Goal: Obtain resource: Download file/media

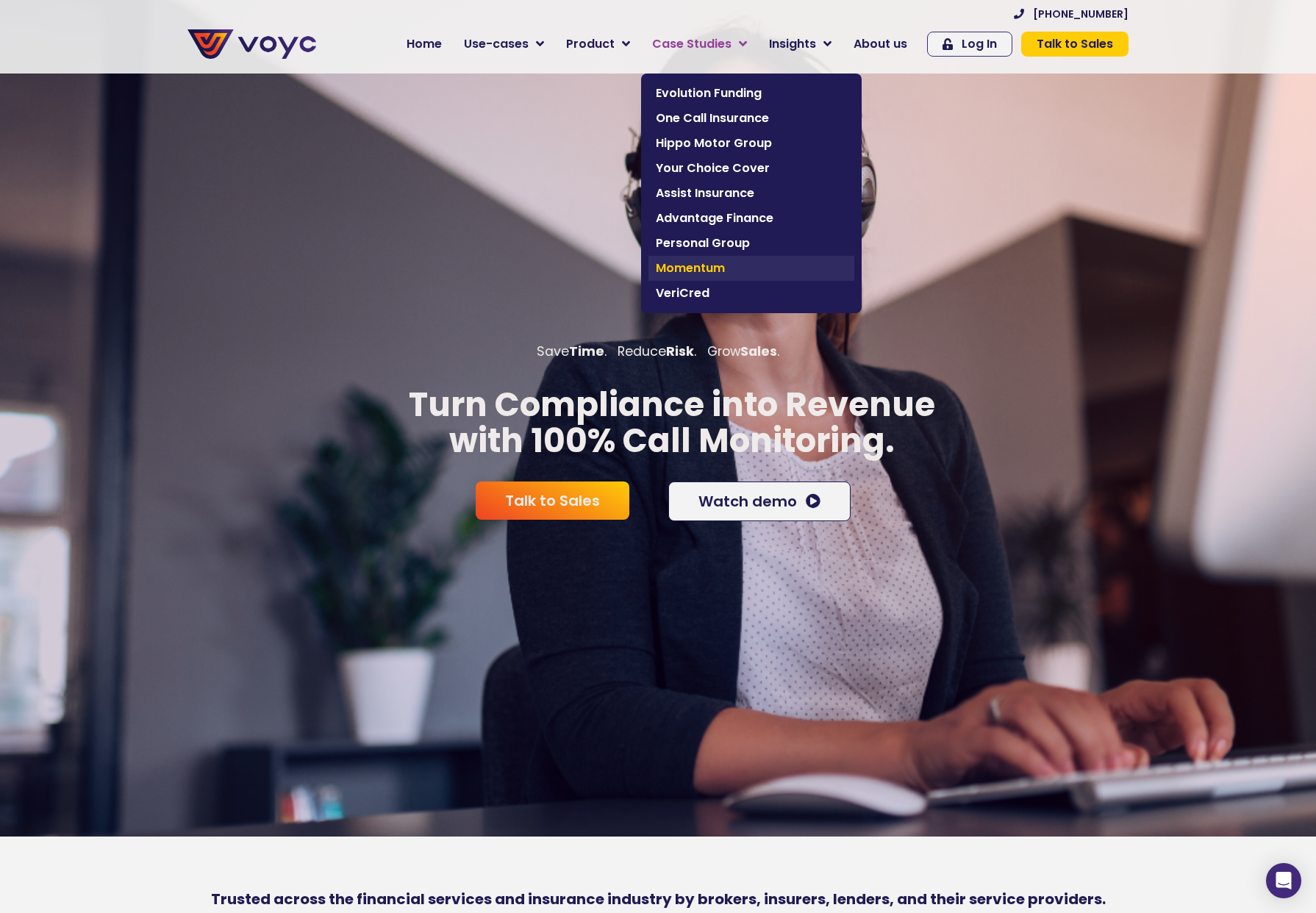
click at [715, 258] on link "Momentum" at bounding box center [752, 268] width 206 height 25
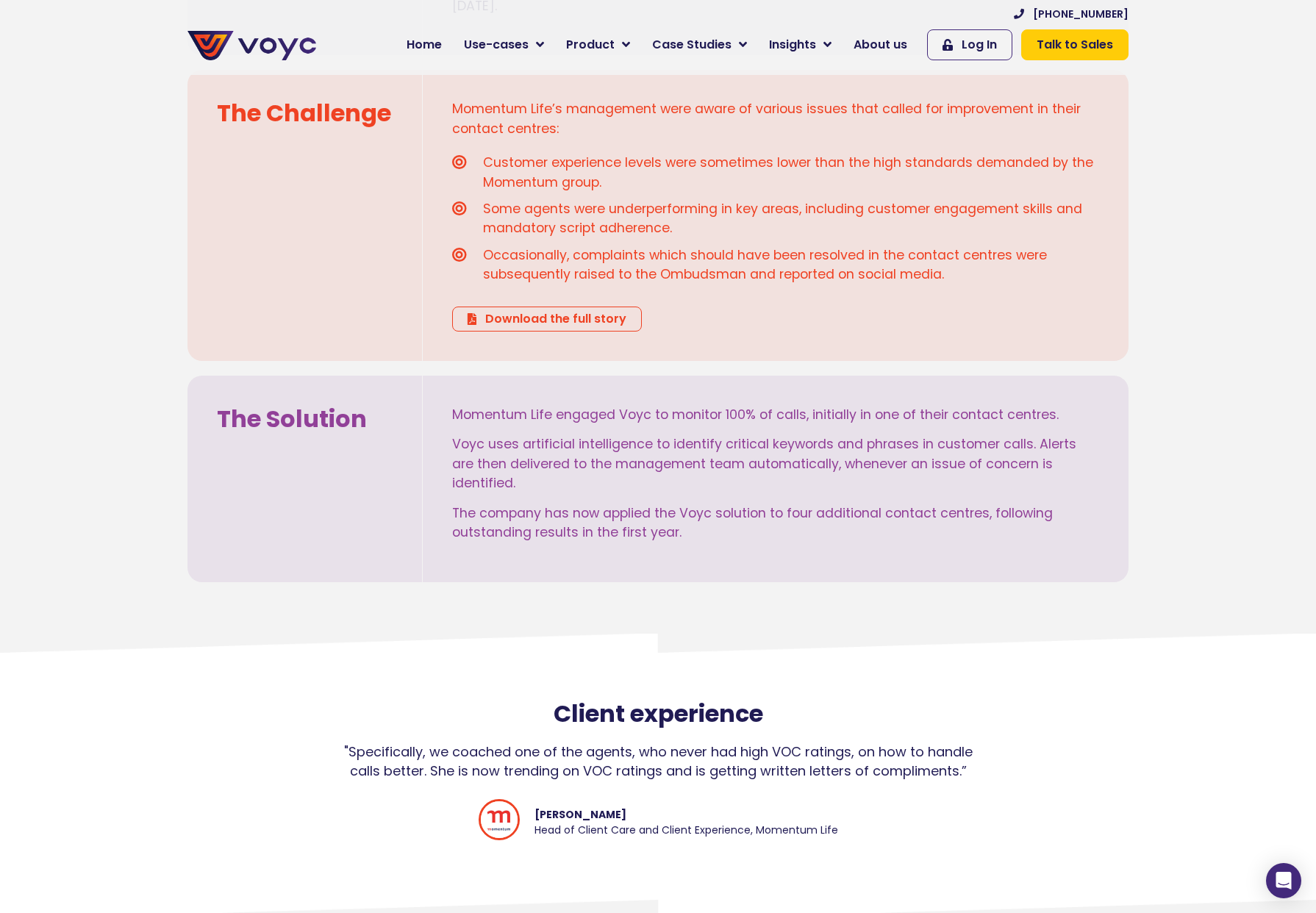
scroll to position [588, 0]
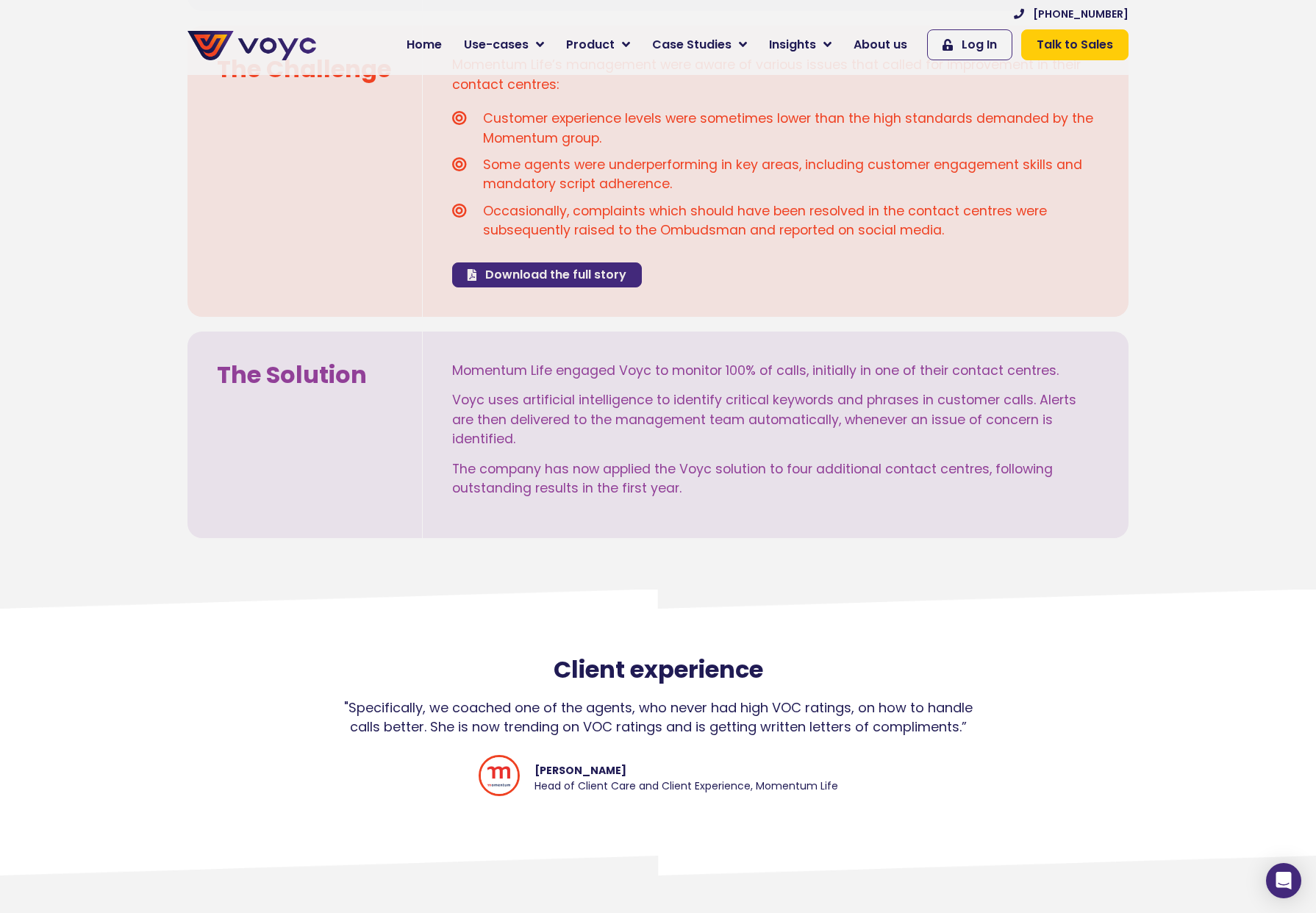
click at [592, 269] on span "Download the full story" at bounding box center [556, 274] width 142 height 12
